Goal: Task Accomplishment & Management: Manage account settings

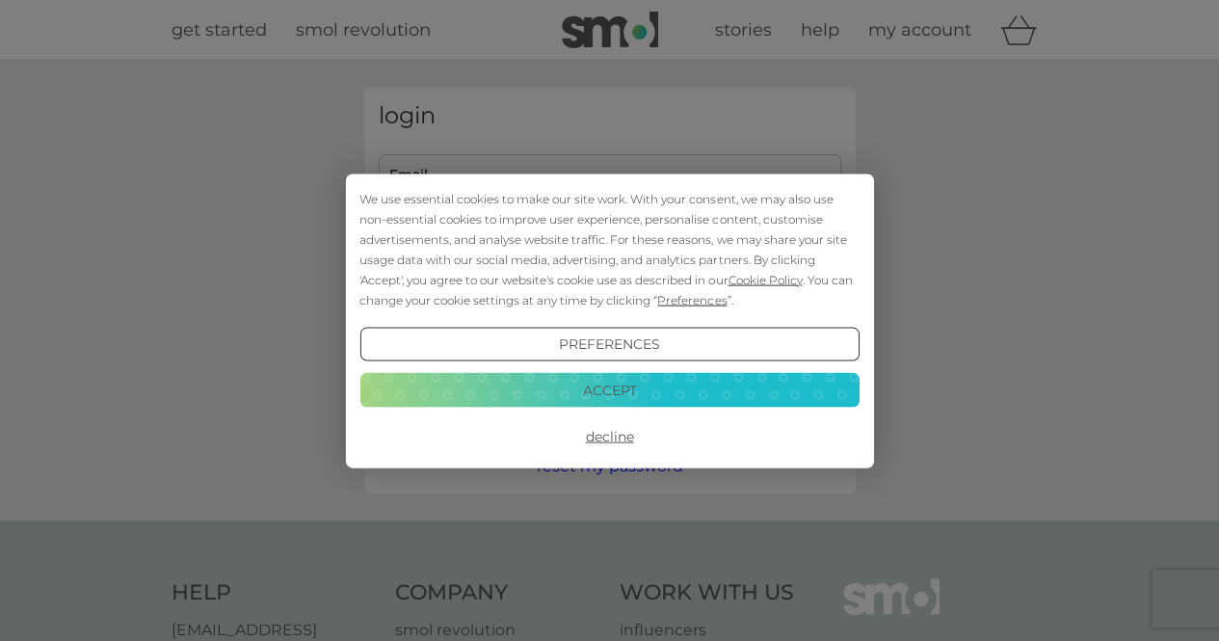
click at [507, 179] on div "We use essential cookies to make our site work. With your consent, we may also …" at bounding box center [609, 320] width 528 height 294
click at [600, 390] on button "Accept" at bounding box center [609, 390] width 499 height 35
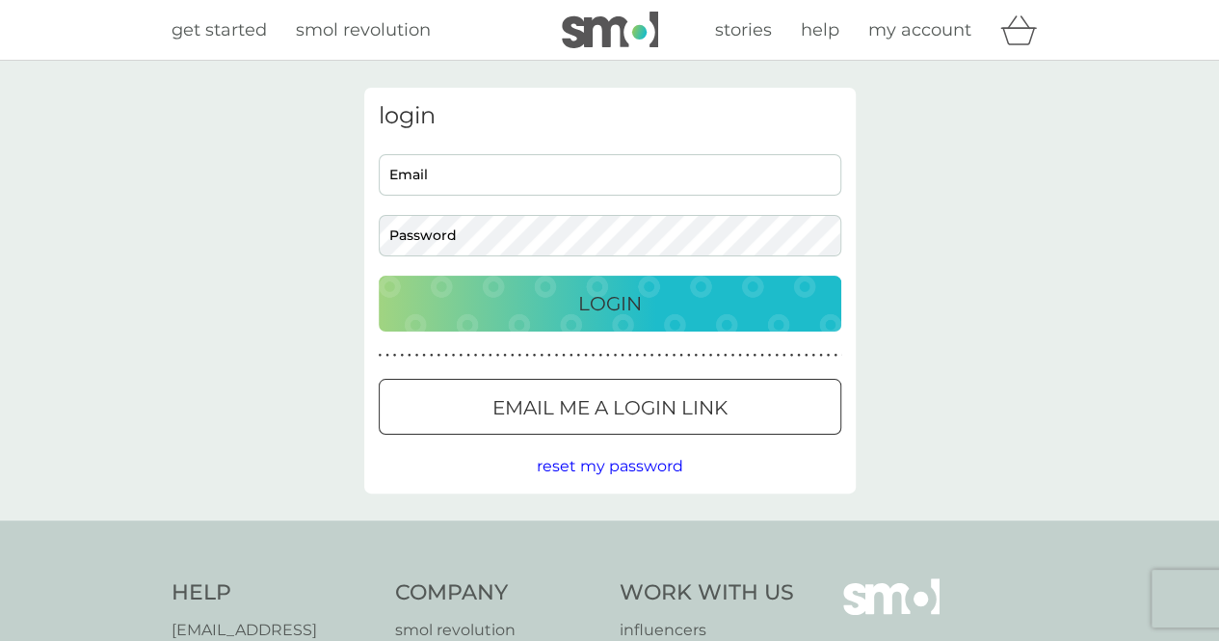
click at [578, 204] on div "Email Password" at bounding box center [609, 205] width 477 height 102
click at [584, 180] on input "Email" at bounding box center [610, 174] width 463 height 41
click at [445, 172] on input "Email" at bounding box center [610, 174] width 463 height 41
type input "[EMAIL_ADDRESS][DOMAIN_NAME]"
click at [379, 276] on button "Login" at bounding box center [610, 304] width 463 height 56
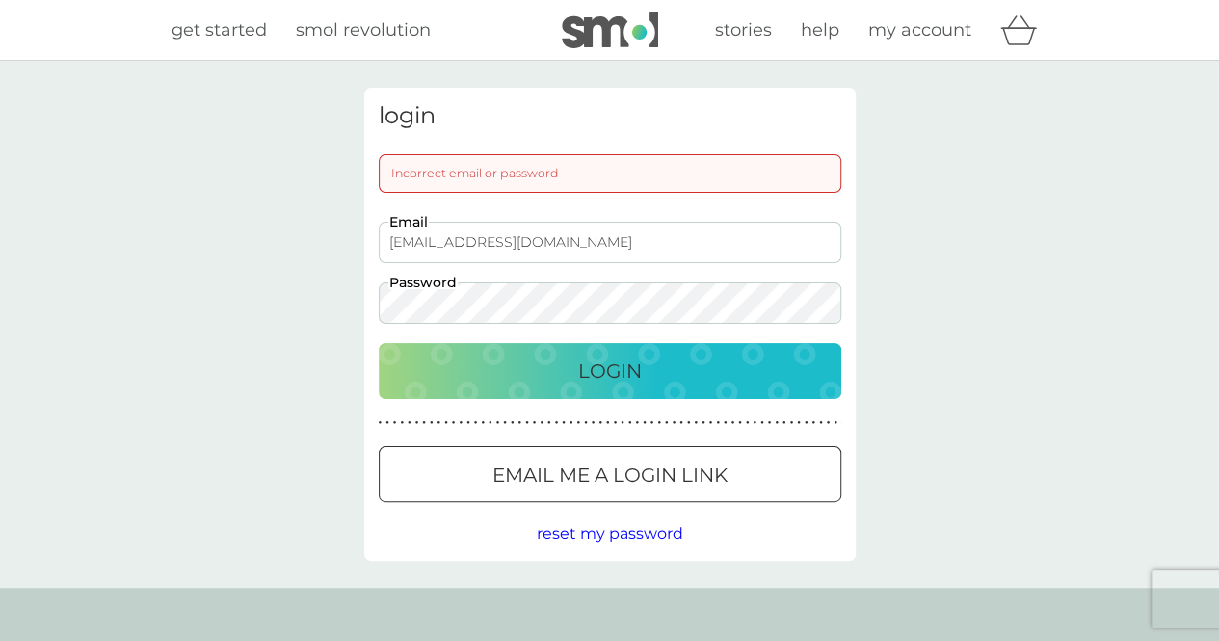
click at [559, 235] on input "[EMAIL_ADDRESS][DOMAIN_NAME]" at bounding box center [610, 242] width 463 height 41
click at [194, 286] on div "login Incorrect email or password [EMAIL_ADDRESS][DOMAIN_NAME] Email Password L…" at bounding box center [609, 324] width 1219 height 527
click at [379, 343] on button "Login" at bounding box center [610, 371] width 463 height 56
click at [647, 476] on p "Email me a login link" at bounding box center [610, 475] width 235 height 31
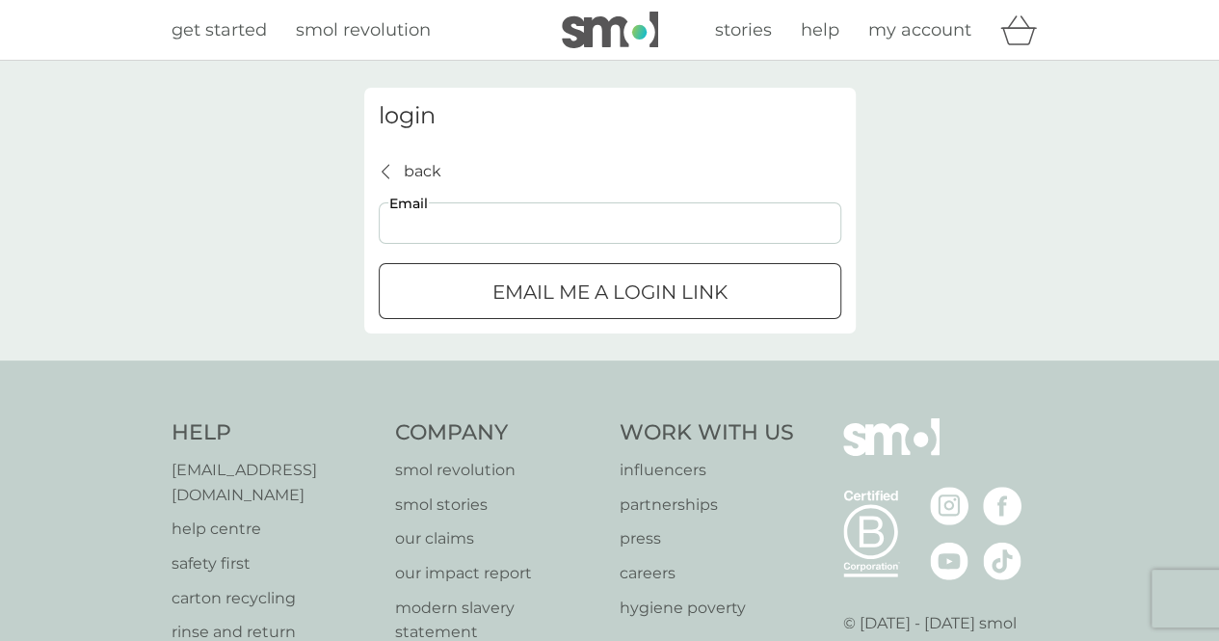
click at [520, 204] on input "Email" at bounding box center [610, 222] width 463 height 41
type input "[EMAIL_ADDRESS][DOMAIN_NAME]"
click at [493, 298] on p "Email me a login link" at bounding box center [610, 292] width 235 height 31
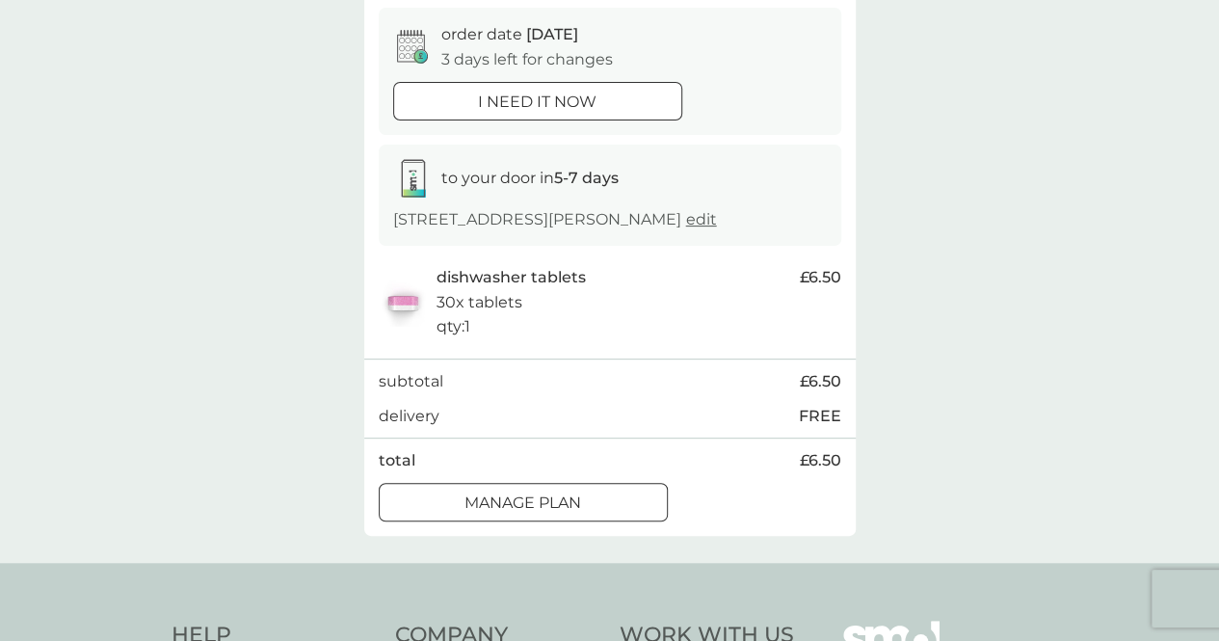
scroll to position [193, 0]
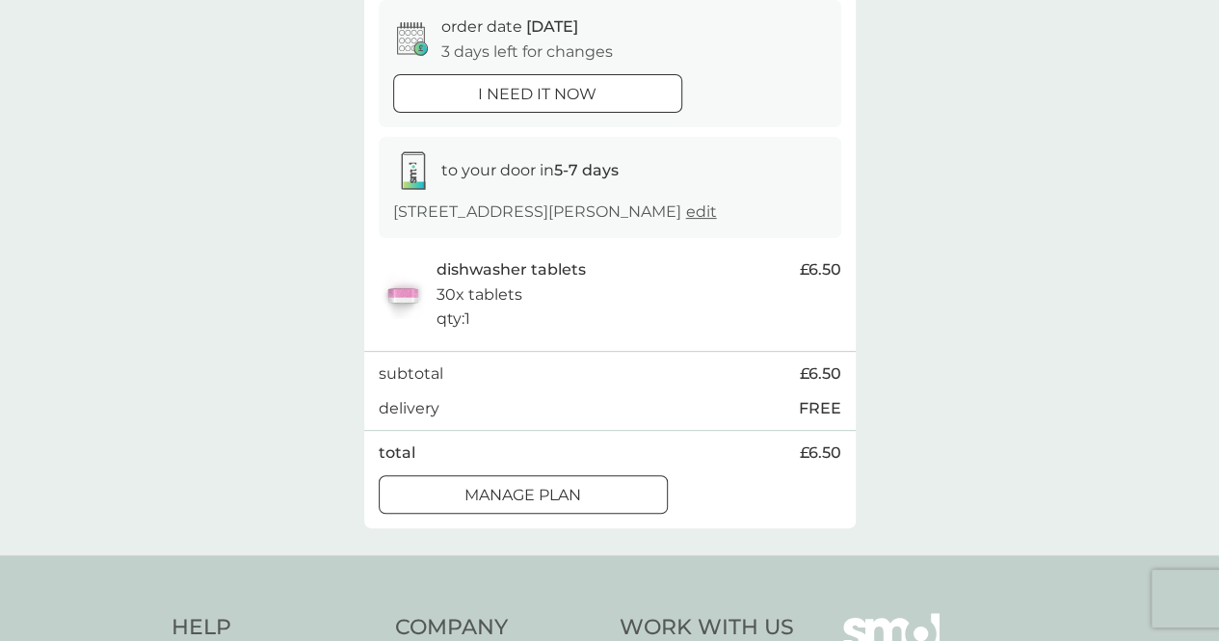
click at [491, 514] on button "Manage plan" at bounding box center [523, 494] width 289 height 39
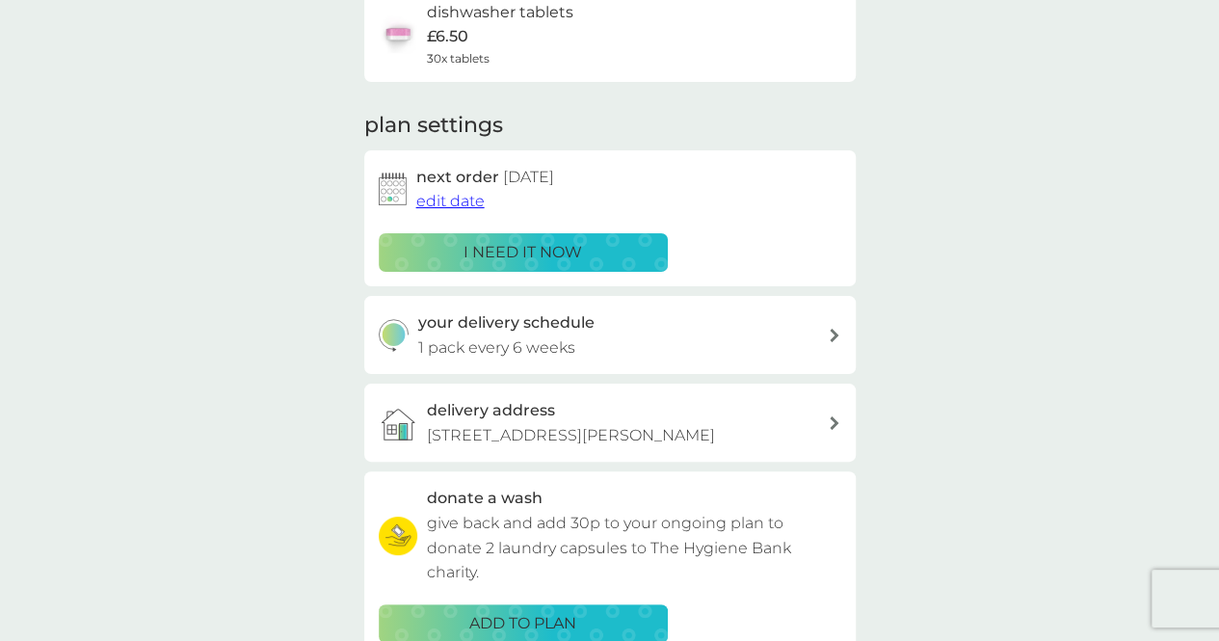
scroll to position [96, 0]
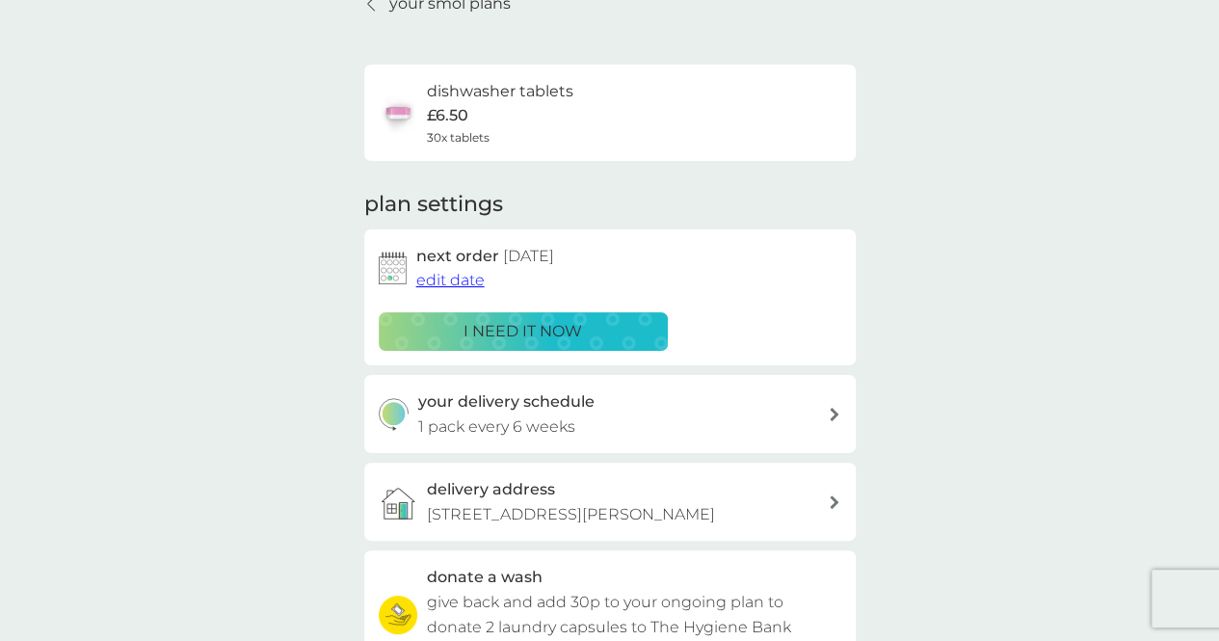
click at [447, 280] on span "edit date" at bounding box center [450, 280] width 68 height 18
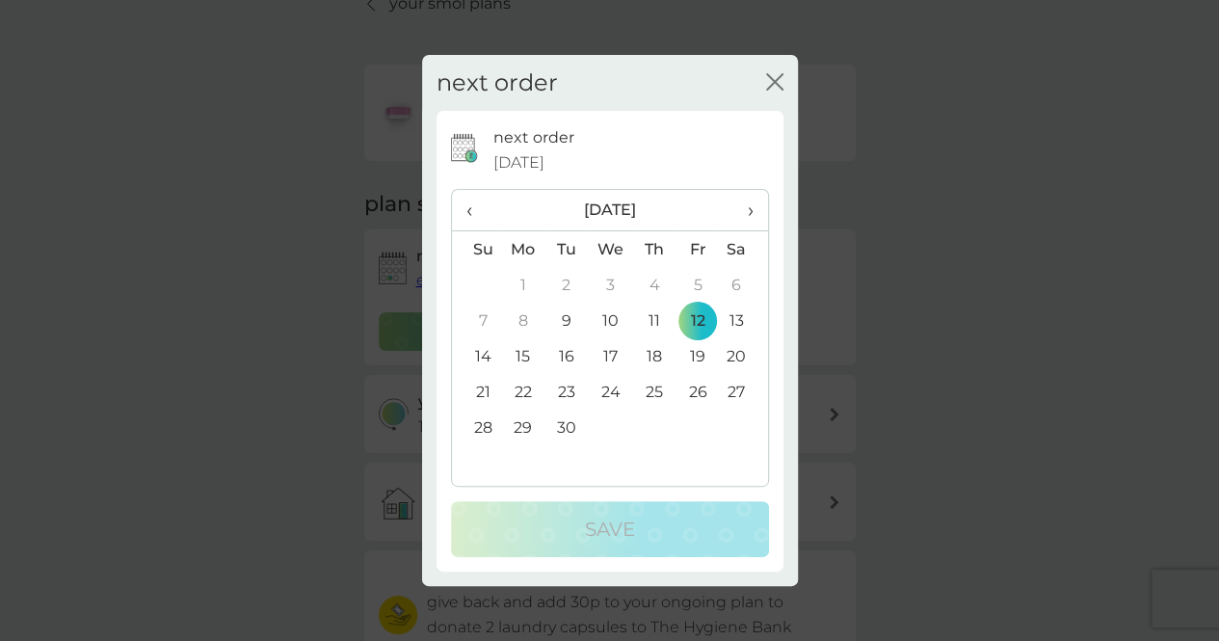
click at [763, 207] on th "›" at bounding box center [743, 210] width 48 height 41
click at [751, 210] on span "›" at bounding box center [743, 210] width 19 height 40
click at [609, 360] on td "12" at bounding box center [610, 356] width 44 height 36
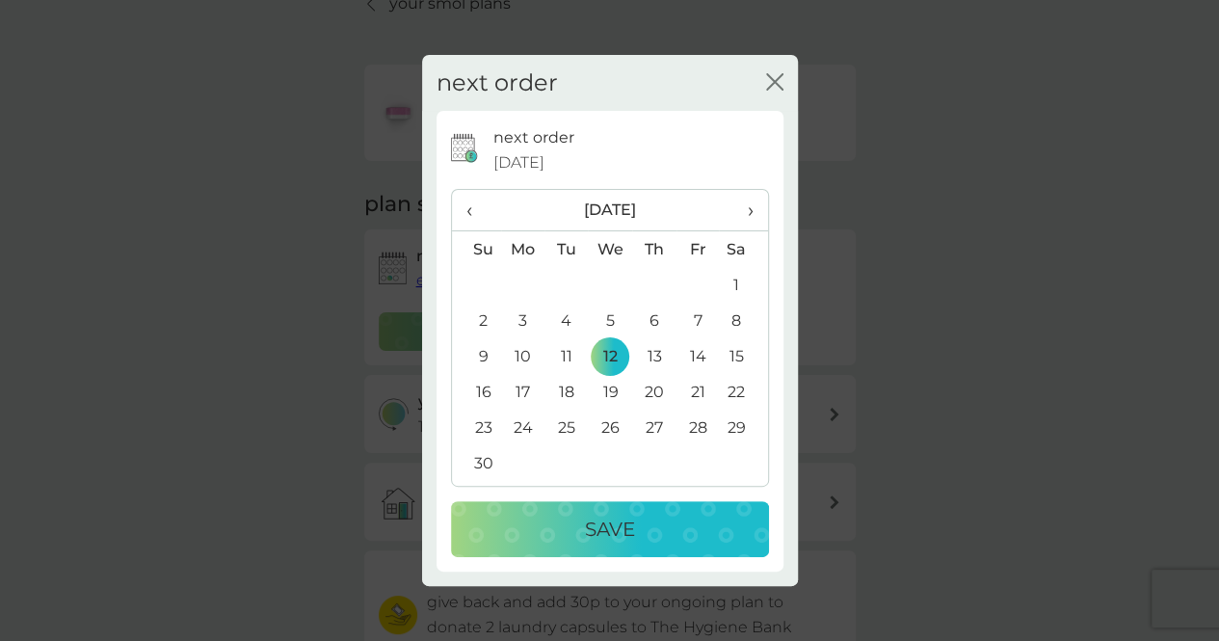
click at [639, 545] on button "Save" at bounding box center [610, 529] width 318 height 56
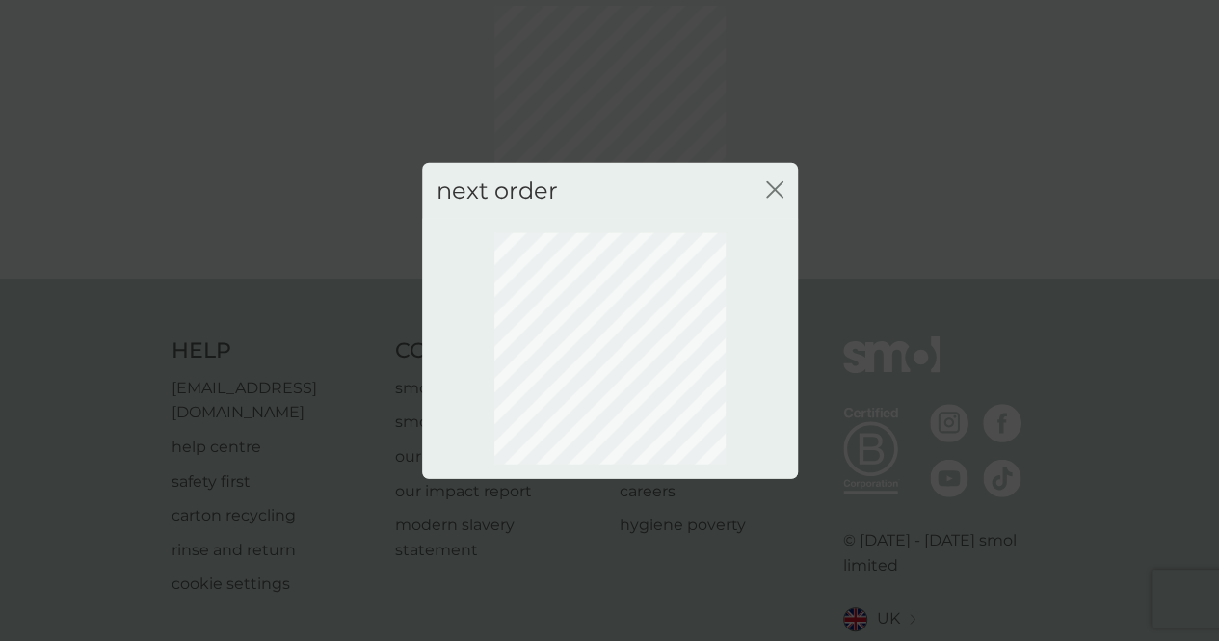
click at [776, 186] on icon "close" at bounding box center [779, 188] width 8 height 15
